Goal: Information Seeking & Learning: Learn about a topic

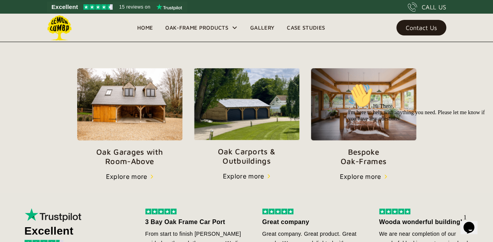
scroll to position [256, 0]
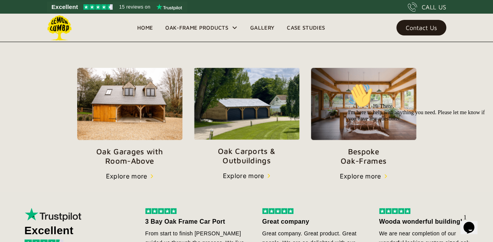
click at [132, 174] on div "Explore more" at bounding box center [126, 175] width 41 height 9
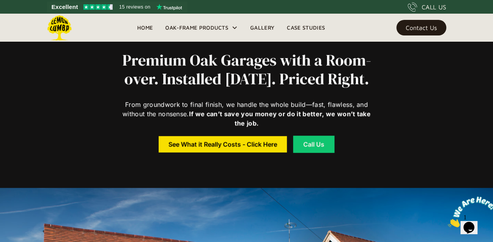
scroll to position [238, 0]
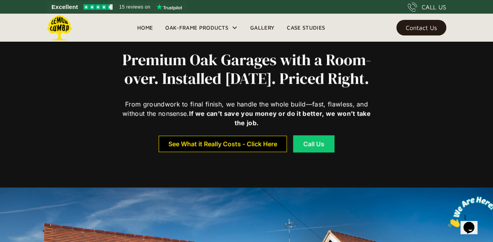
click at [207, 146] on div "See What it Really Costs - Click Here" at bounding box center [222, 143] width 109 height 5
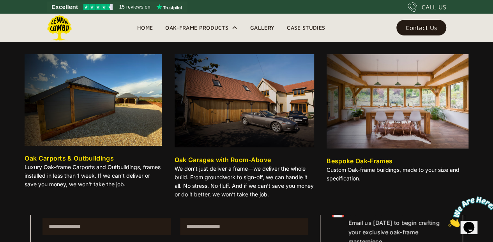
click at [174, 26] on div "Oak-Frame Products" at bounding box center [196, 27] width 63 height 9
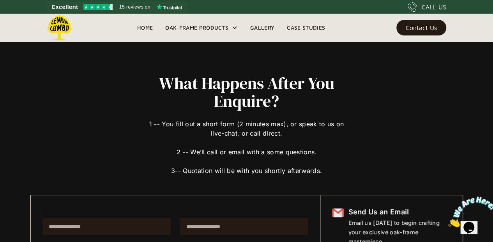
click at [261, 24] on link "Gallery" at bounding box center [262, 28] width 37 height 12
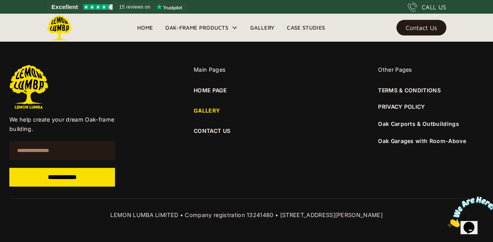
scroll to position [1014, 0]
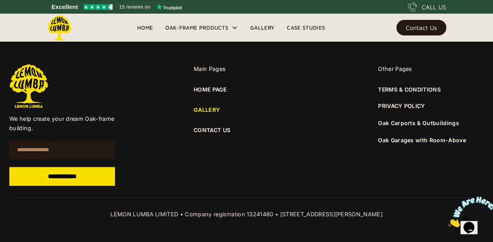
click at [396, 121] on link "Oak Carports & Outbuildings" at bounding box center [418, 123] width 81 height 7
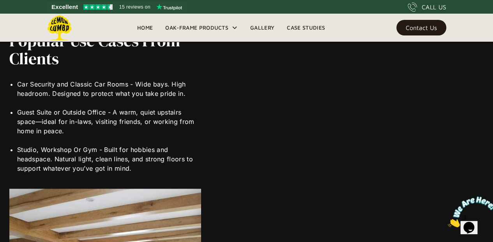
scroll to position [1684, 0]
